Goal: Task Accomplishment & Management: Manage account settings

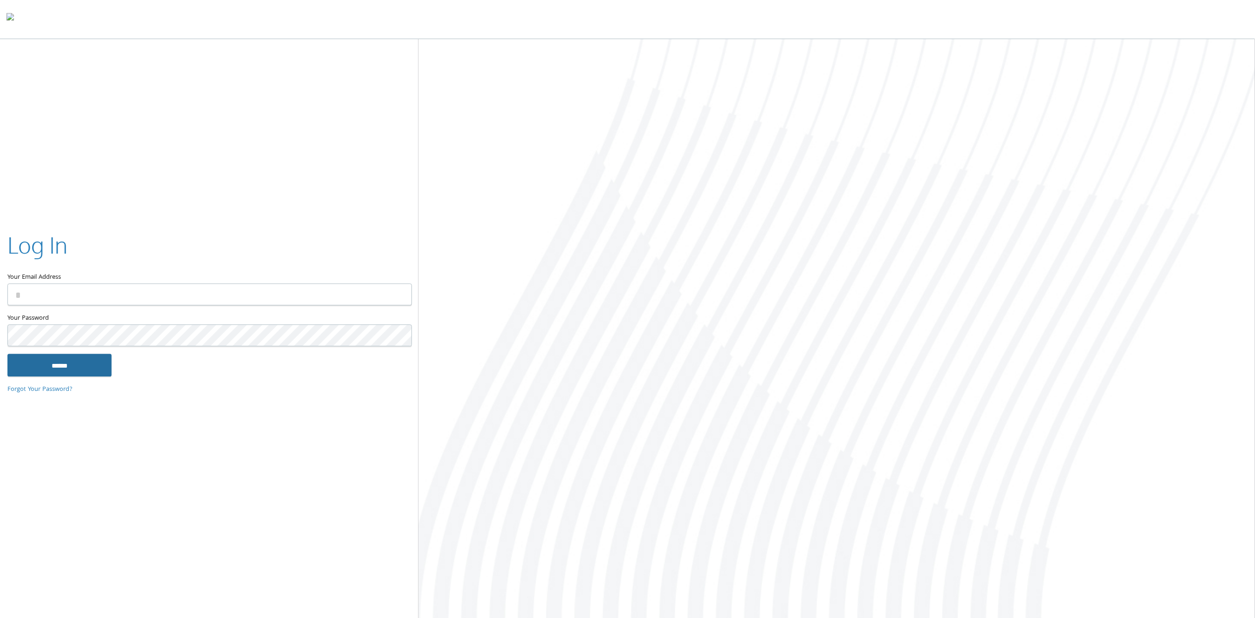
type input "**********"
click at [87, 365] on input "******" at bounding box center [59, 365] width 104 height 22
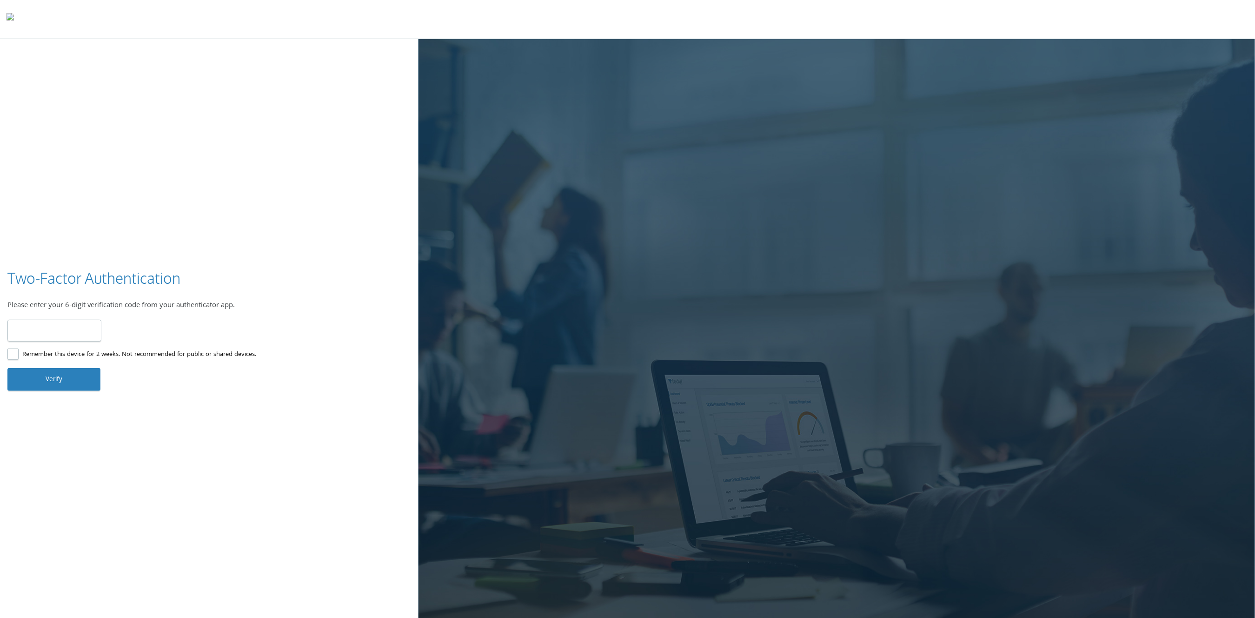
type input "******"
